Goal: Information Seeking & Learning: Learn about a topic

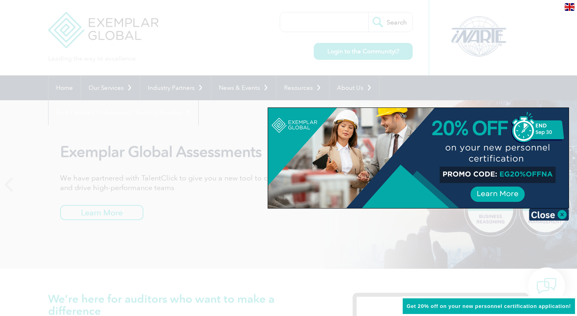
click at [497, 192] on div at bounding box center [418, 158] width 300 height 100
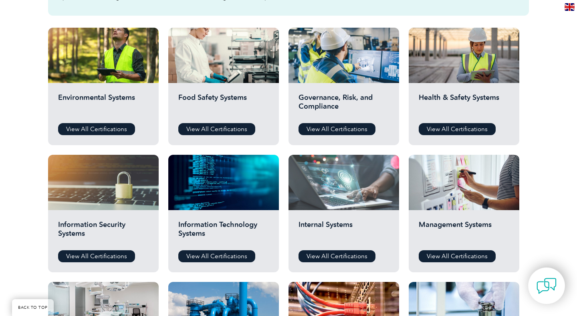
scroll to position [278, 0]
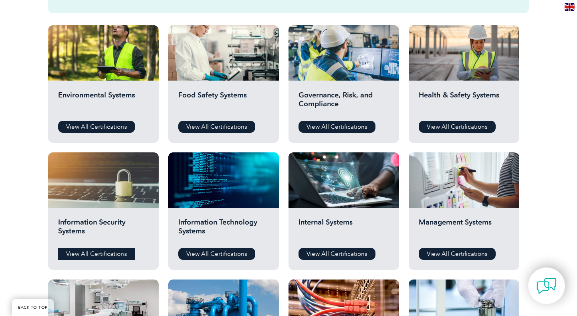
click at [86, 257] on link "View All Certifications" at bounding box center [96, 253] width 77 height 12
click at [211, 258] on link "View All Certifications" at bounding box center [216, 253] width 77 height 12
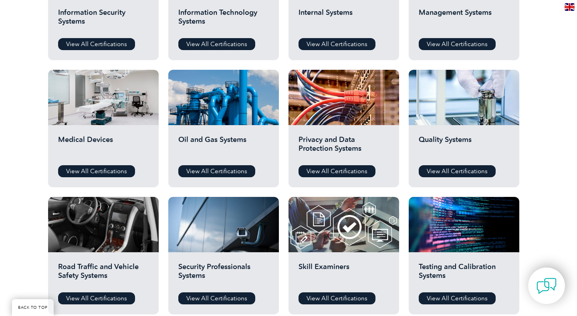
scroll to position [529, 0]
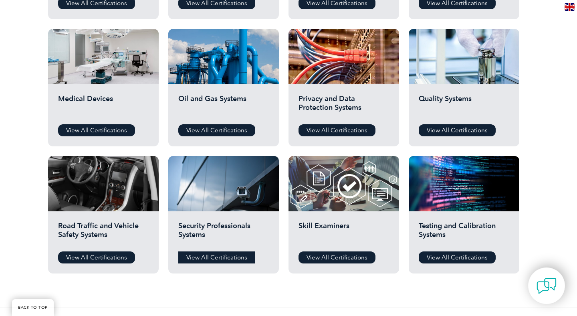
click at [211, 257] on link "View All Certifications" at bounding box center [216, 257] width 77 height 12
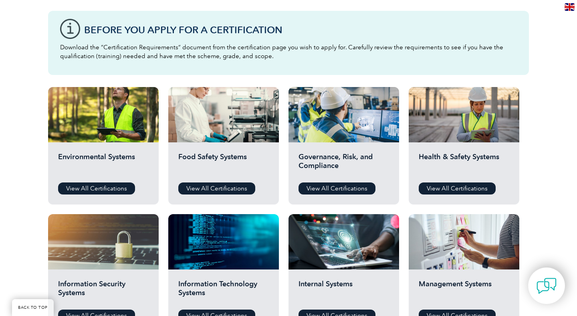
scroll to position [214, 0]
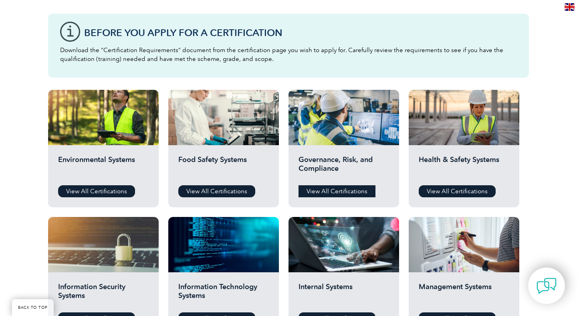
click at [332, 190] on link "View All Certifications" at bounding box center [336, 191] width 77 height 12
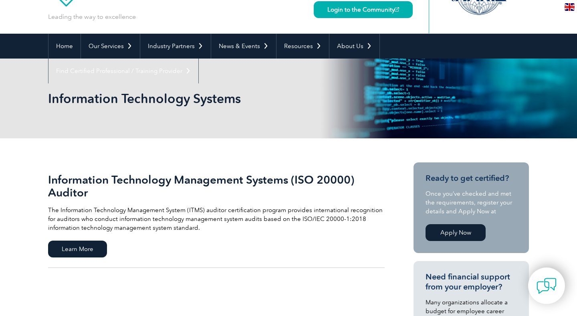
scroll to position [42, 0]
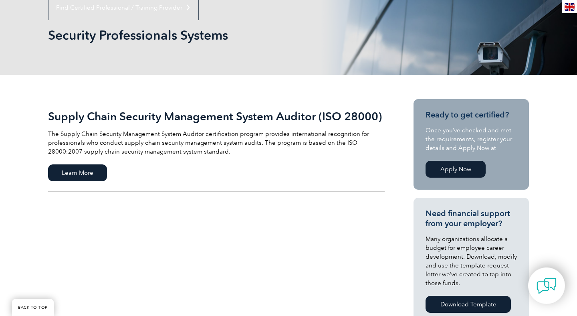
scroll to position [94, 0]
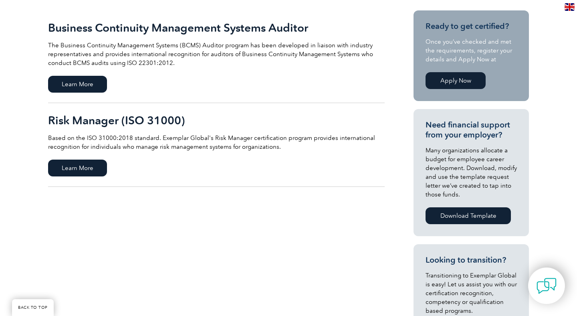
scroll to position [195, 0]
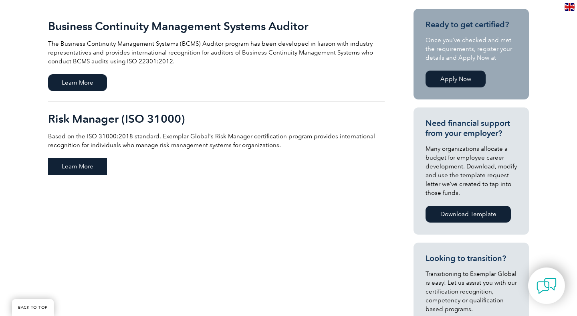
click at [81, 171] on span "Learn More" at bounding box center [77, 166] width 59 height 17
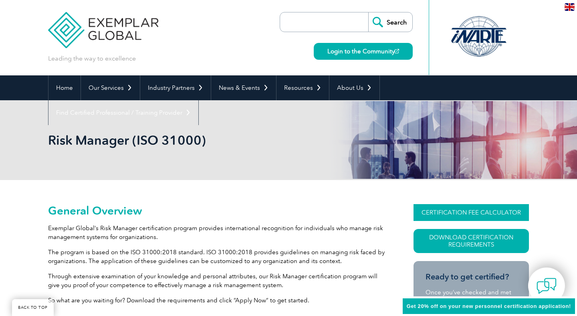
scroll to position [87, 0]
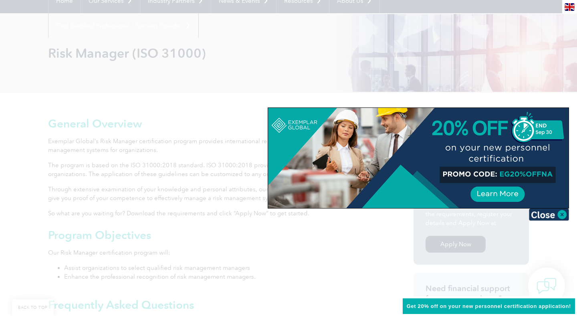
click at [475, 120] on div at bounding box center [418, 158] width 300 height 100
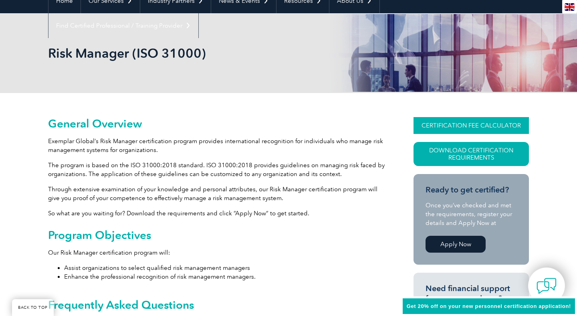
click at [464, 125] on link "CERTIFICATION FEE CALCULATOR" at bounding box center [470, 125] width 115 height 17
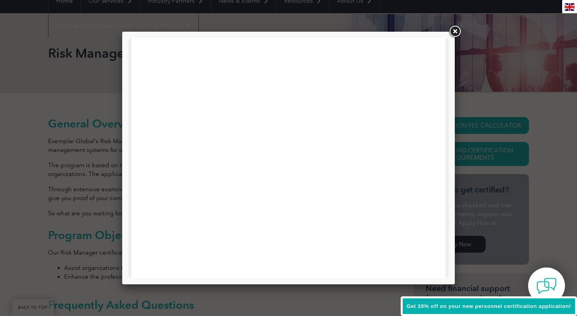
scroll to position [382, 0]
click at [456, 34] on link at bounding box center [454, 31] width 14 height 14
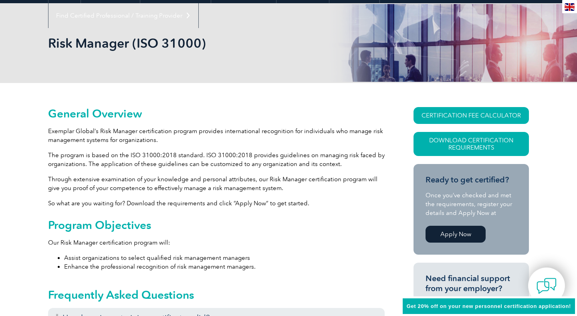
scroll to position [0, 0]
